Goal: Information Seeking & Learning: Learn about a topic

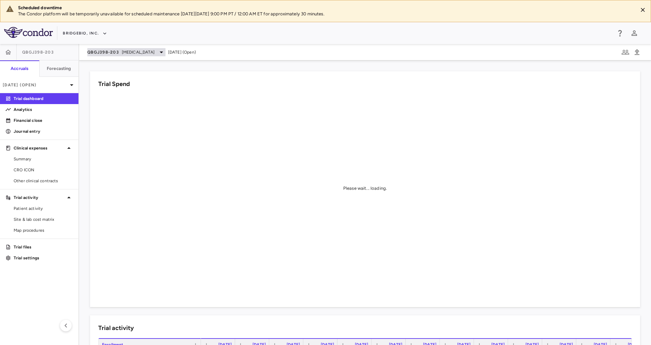
click at [143, 54] on span "[MEDICAL_DATA]" at bounding box center [138, 52] width 33 height 6
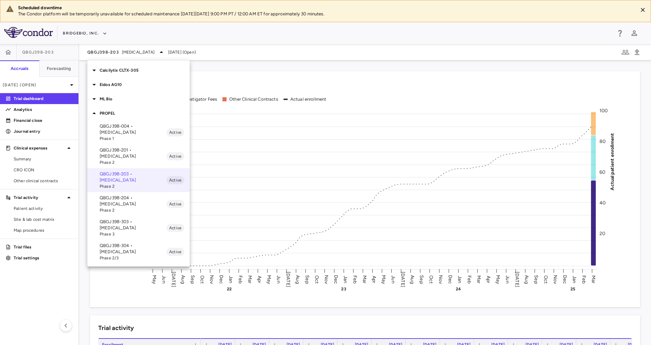
click at [126, 84] on p "Eidos AG10" at bounding box center [145, 85] width 90 height 6
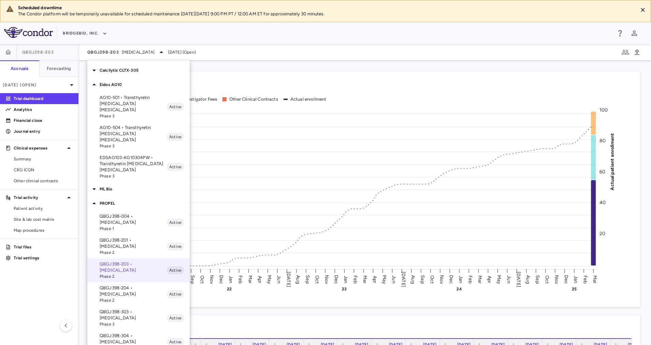
click at [137, 97] on p "AG10-501 • Transthyretin [MEDICAL_DATA] [MEDICAL_DATA]" at bounding box center [133, 104] width 67 height 18
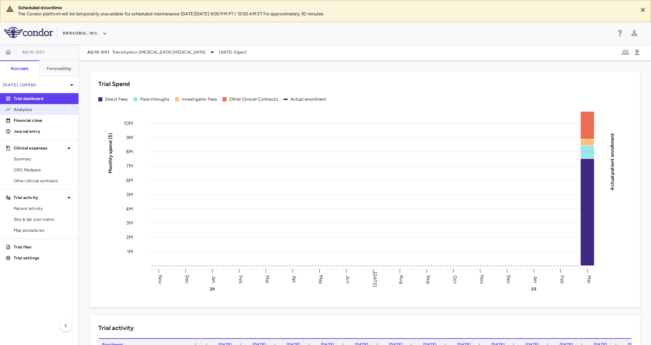
click at [42, 107] on p "Analytics" at bounding box center [43, 110] width 59 height 6
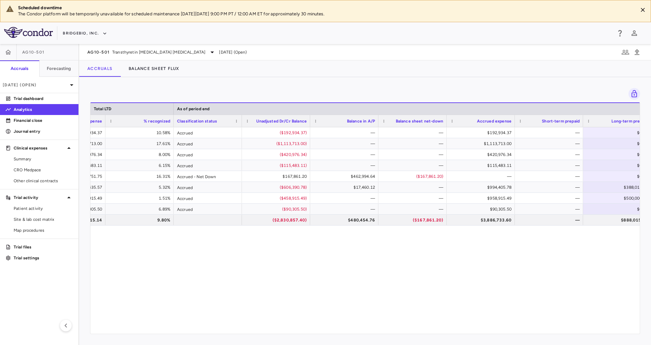
scroll to position [0, 654]
